Goal: Navigation & Orientation: Find specific page/section

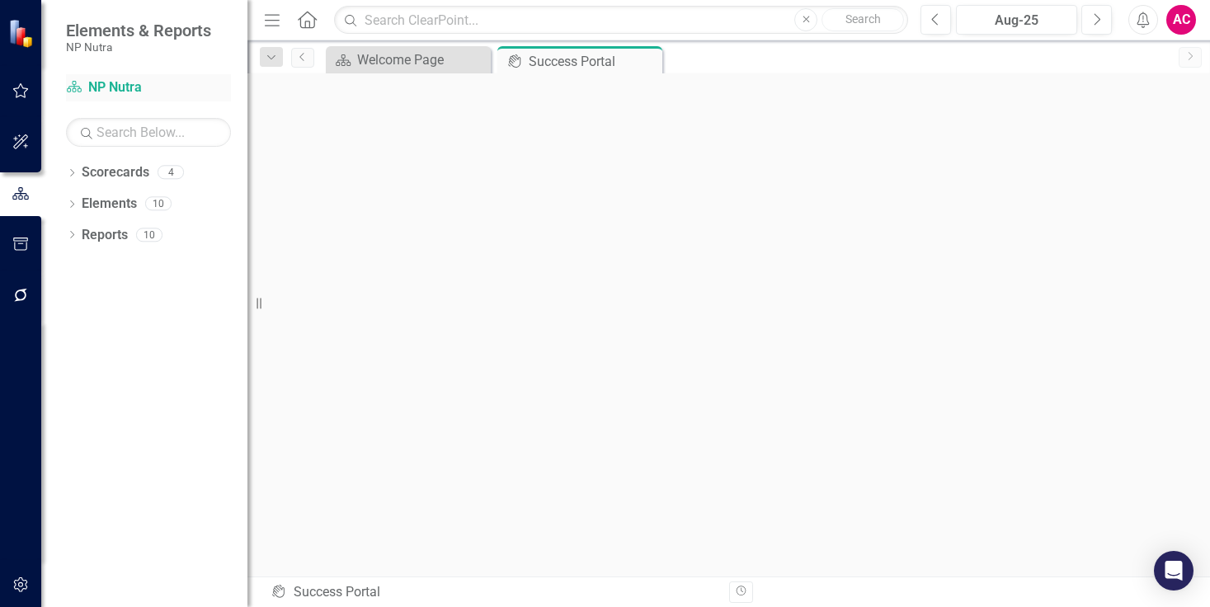
click at [104, 97] on div "Scorecard NP Nutra" at bounding box center [148, 87] width 165 height 27
click at [22, 90] on icon "button" at bounding box center [20, 90] width 17 height 13
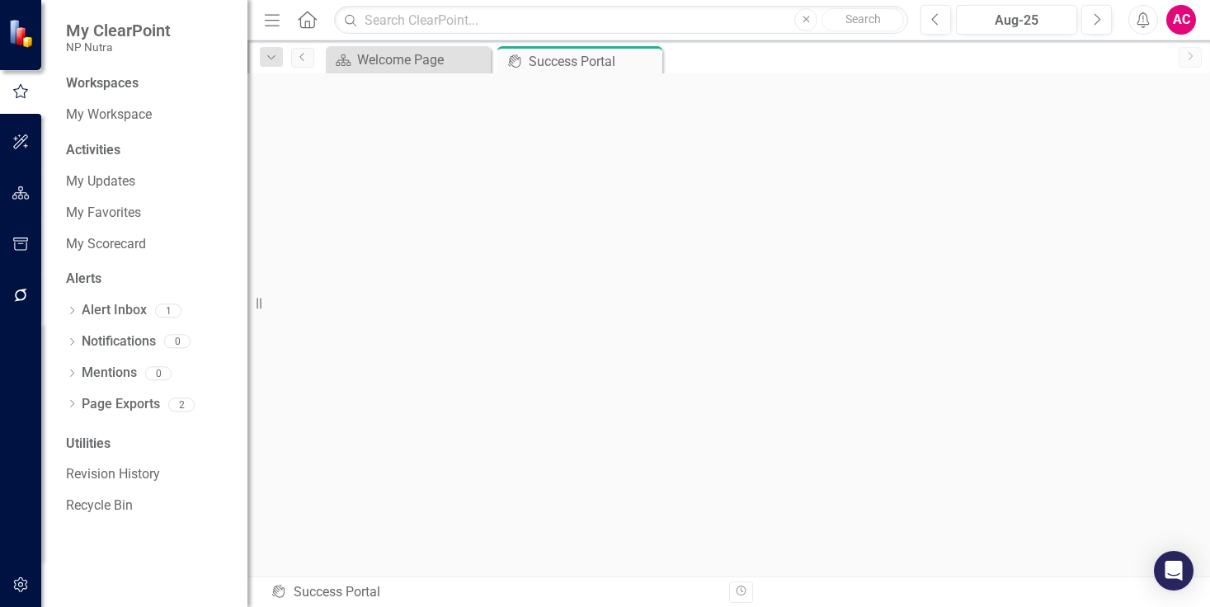
click at [92, 83] on div "Workspaces" at bounding box center [102, 83] width 73 height 19
click at [95, 113] on link "My Workspace" at bounding box center [148, 115] width 165 height 19
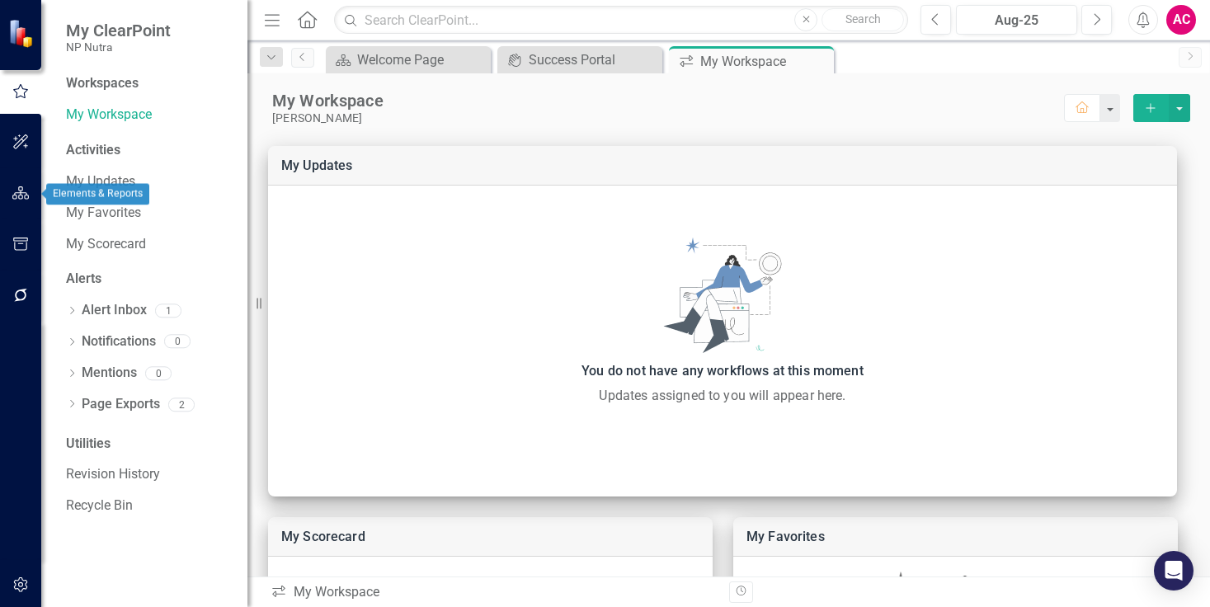
click at [22, 204] on button "button" at bounding box center [20, 194] width 37 height 35
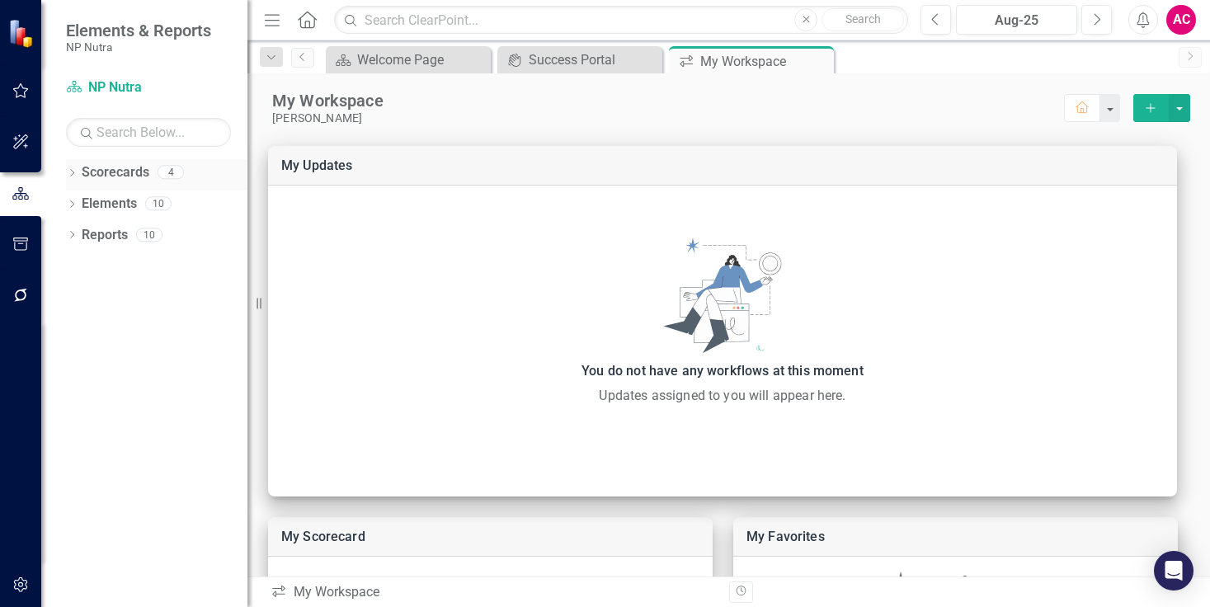
click at [75, 172] on icon "Dropdown" at bounding box center [72, 174] width 12 height 9
click at [134, 235] on link "NP Nutra - BSC" at bounding box center [169, 235] width 157 height 19
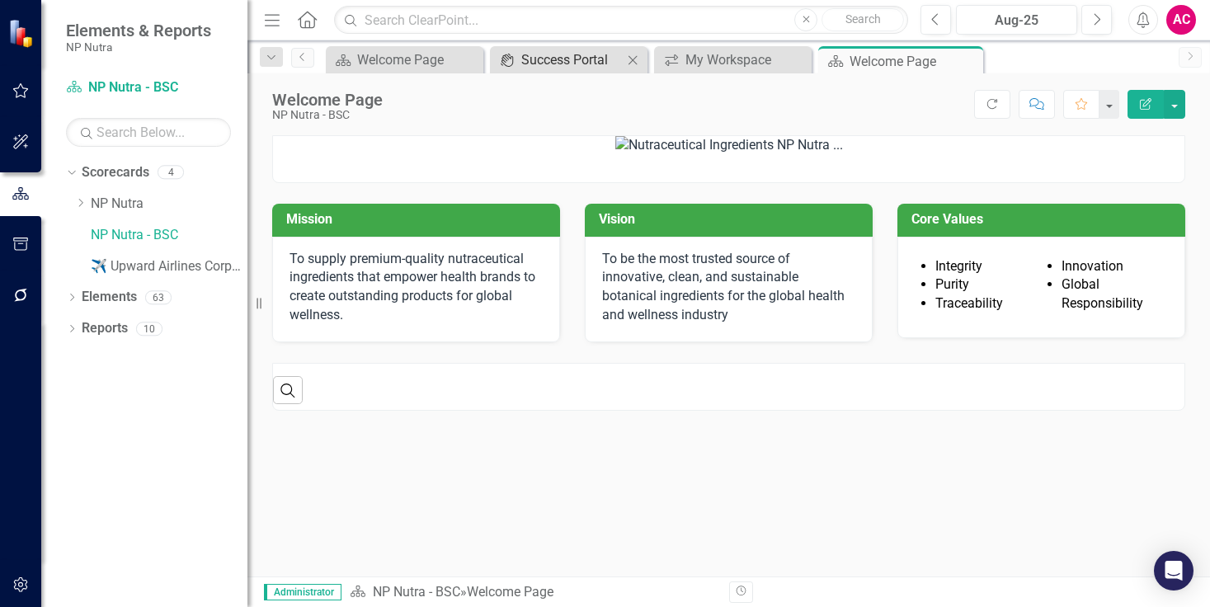
click at [571, 61] on div "Success Portal" at bounding box center [571, 60] width 101 height 21
